Goal: Task Accomplishment & Management: Manage account settings

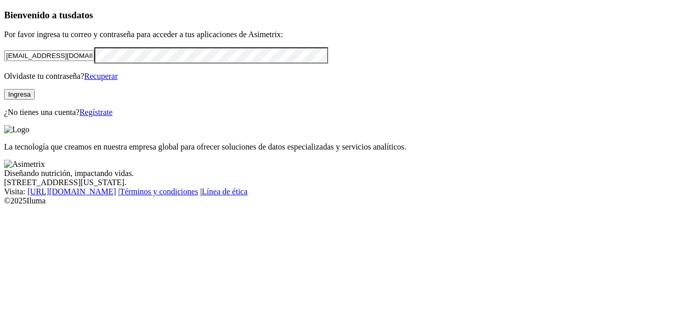
click at [35, 100] on button "Ingresa" at bounding box center [19, 94] width 31 height 11
drag, startPoint x: 145, startPoint y: 70, endPoint x: 10, endPoint y: 83, distance: 135.5
click at [10, 61] on input "[EMAIL_ADDRESS][DOMAIN_NAME]" at bounding box center [49, 55] width 90 height 11
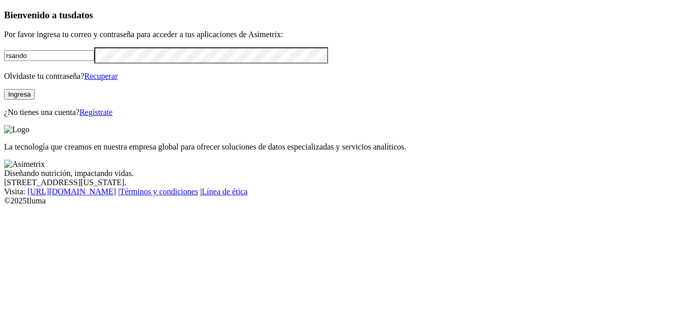
type input "[EMAIL_ADDRESS][DOMAIN_NAME]"
click at [35, 100] on button "Ingresa" at bounding box center [19, 94] width 31 height 11
click input "submit" at bounding box center [0, 0] width 0 height 0
click at [118, 80] on link "Recuperar" at bounding box center [101, 76] width 34 height 9
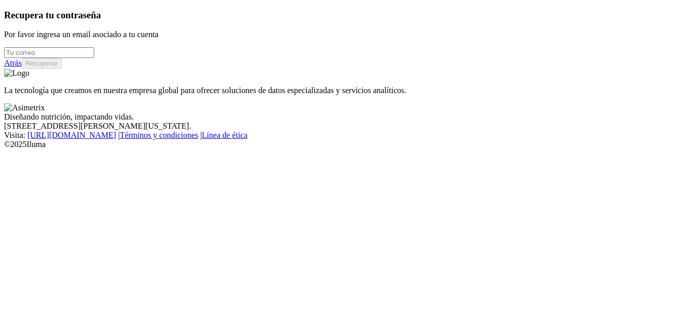
click at [94, 58] on input "email" at bounding box center [49, 52] width 90 height 11
type input "[EMAIL_ADDRESS][DOMAIN_NAME]"
click at [62, 69] on button "Recuperar" at bounding box center [42, 63] width 40 height 11
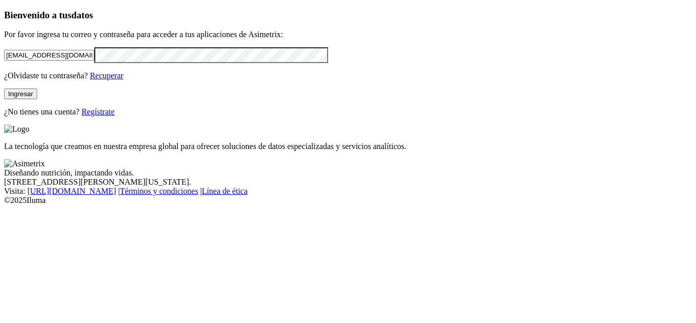
click input "submit" at bounding box center [0, 0] width 0 height 0
